Goal: Navigation & Orientation: Find specific page/section

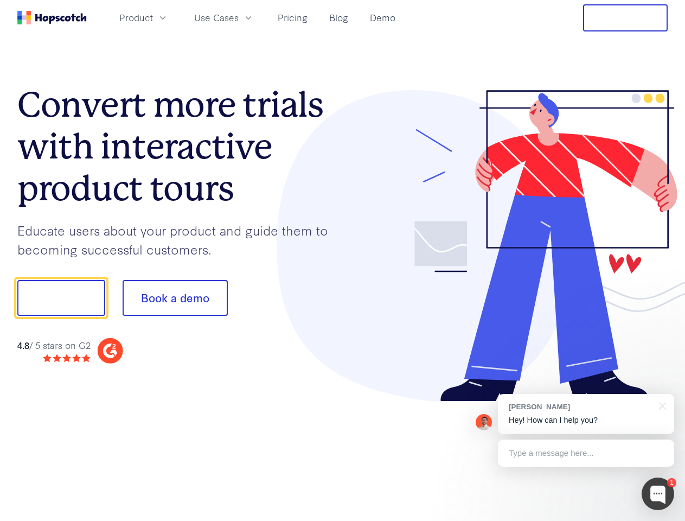
click at [343, 260] on div at bounding box center [506, 246] width 326 height 312
click at [153, 17] on span "Product" at bounding box center [136, 18] width 34 height 14
click at [239, 17] on span "Use Cases" at bounding box center [216, 18] width 44 height 14
click at [626, 18] on button "Free Trial" at bounding box center [625, 17] width 85 height 27
click at [61, 298] on button "Show me!" at bounding box center [61, 298] width 88 height 36
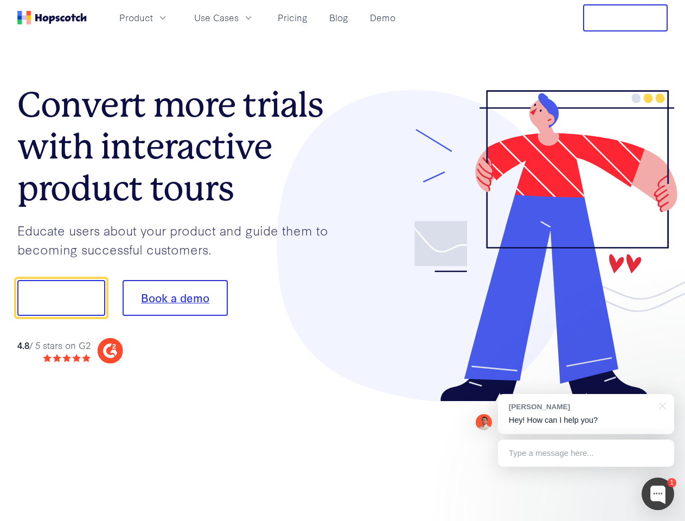
click at [175, 298] on button "Book a demo" at bounding box center [175, 298] width 105 height 36
click at [658, 494] on div at bounding box center [658, 493] width 33 height 33
click at [586, 414] on div "[PERSON_NAME] Hey! How can I help you?" at bounding box center [586, 414] width 176 height 40
click at [661, 405] on div at bounding box center [572, 297] width 203 height 362
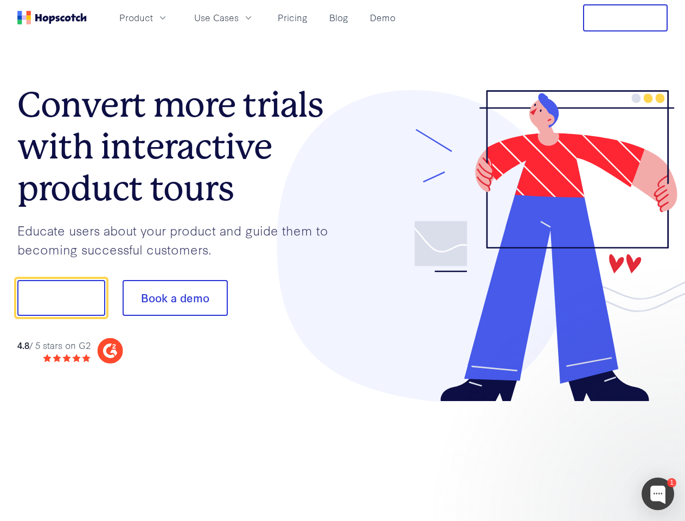
click at [586, 453] on div at bounding box center [572, 369] width 203 height 216
